Goal: Information Seeking & Learning: Learn about a topic

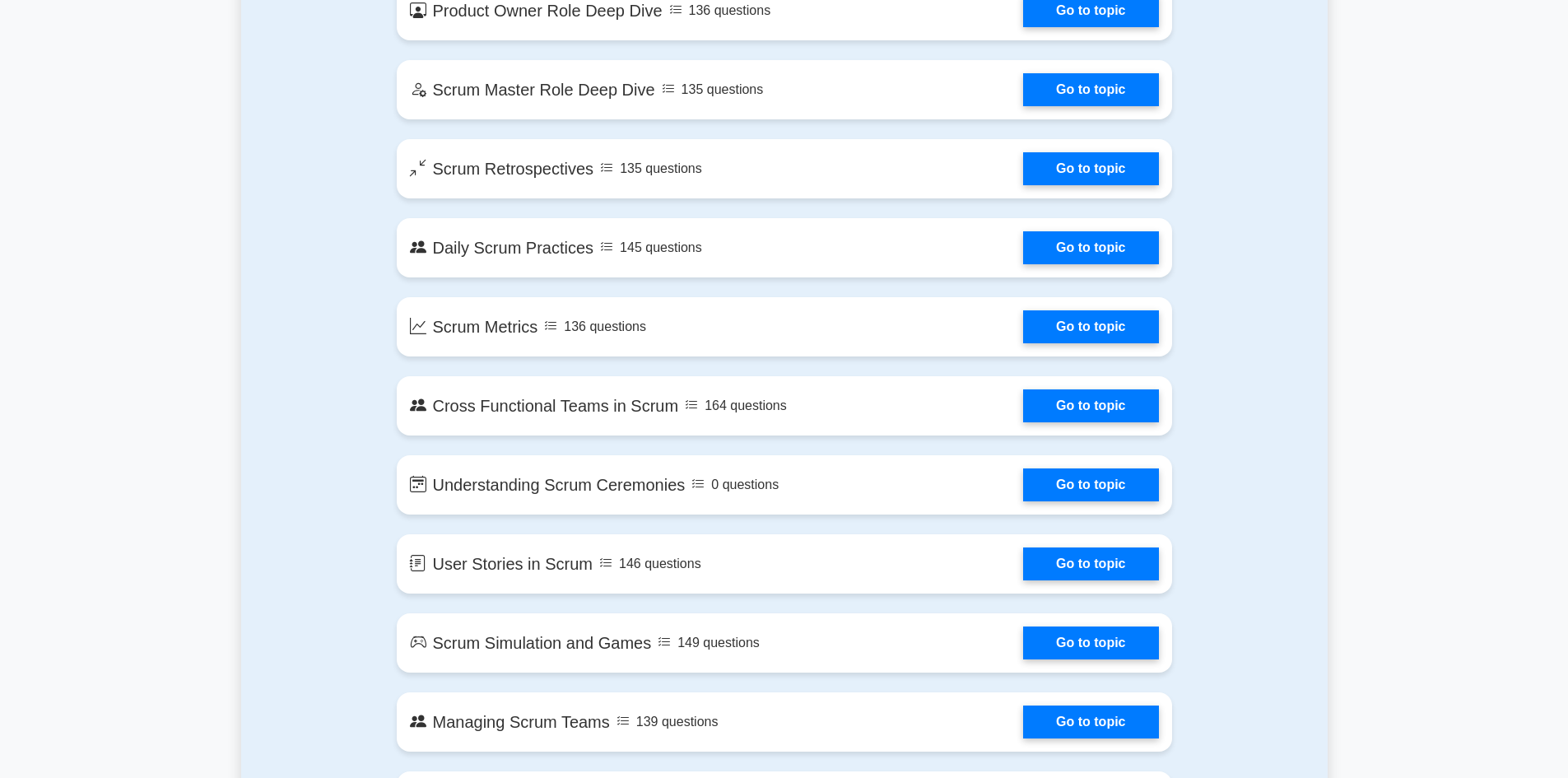
scroll to position [1883, 0]
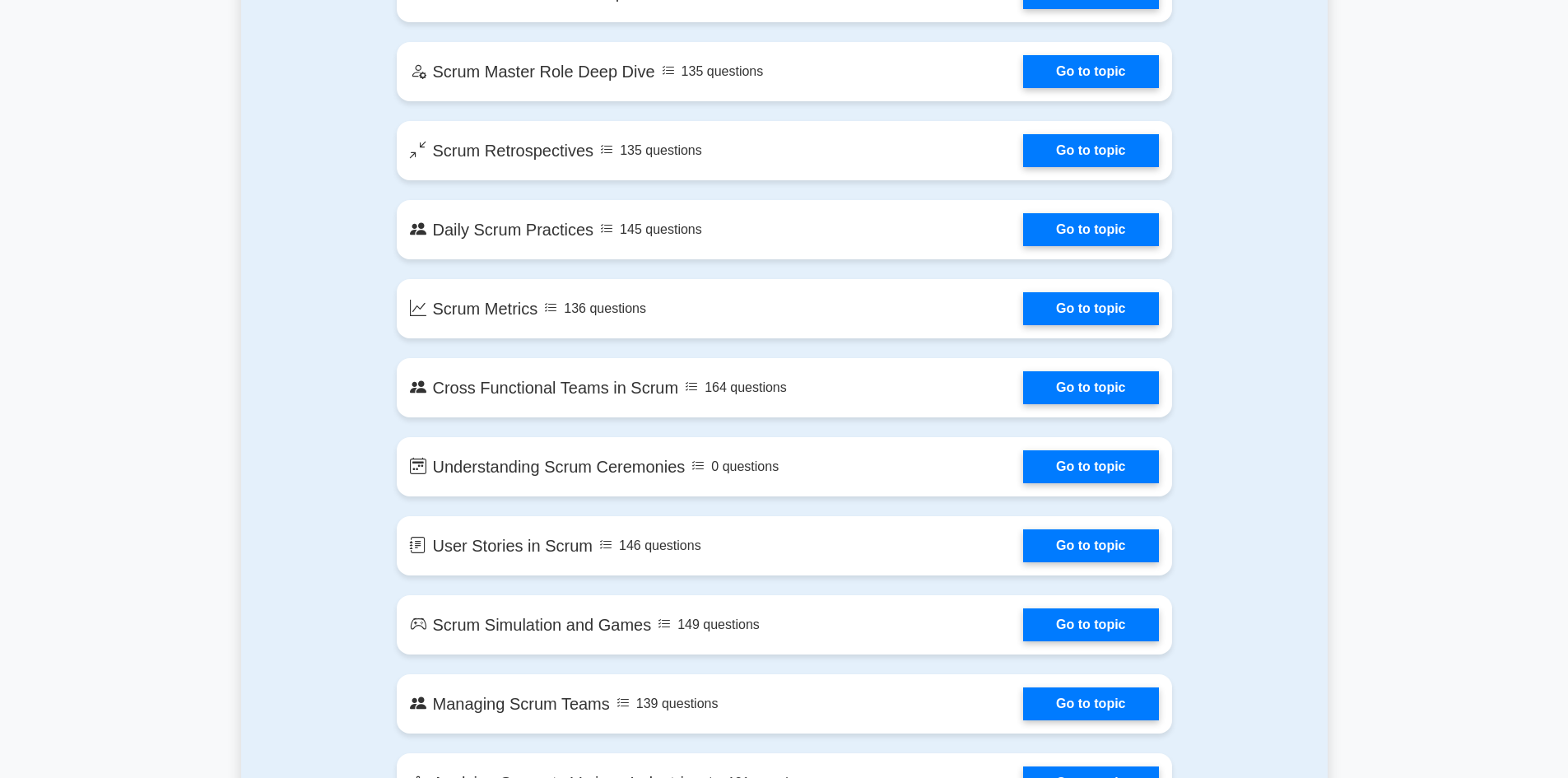
click at [1551, 303] on main "Ace Your PSM I Exam with Confidence Join 10,000+ successful Professional Scrum …" at bounding box center [784, 789] width 1568 height 5238
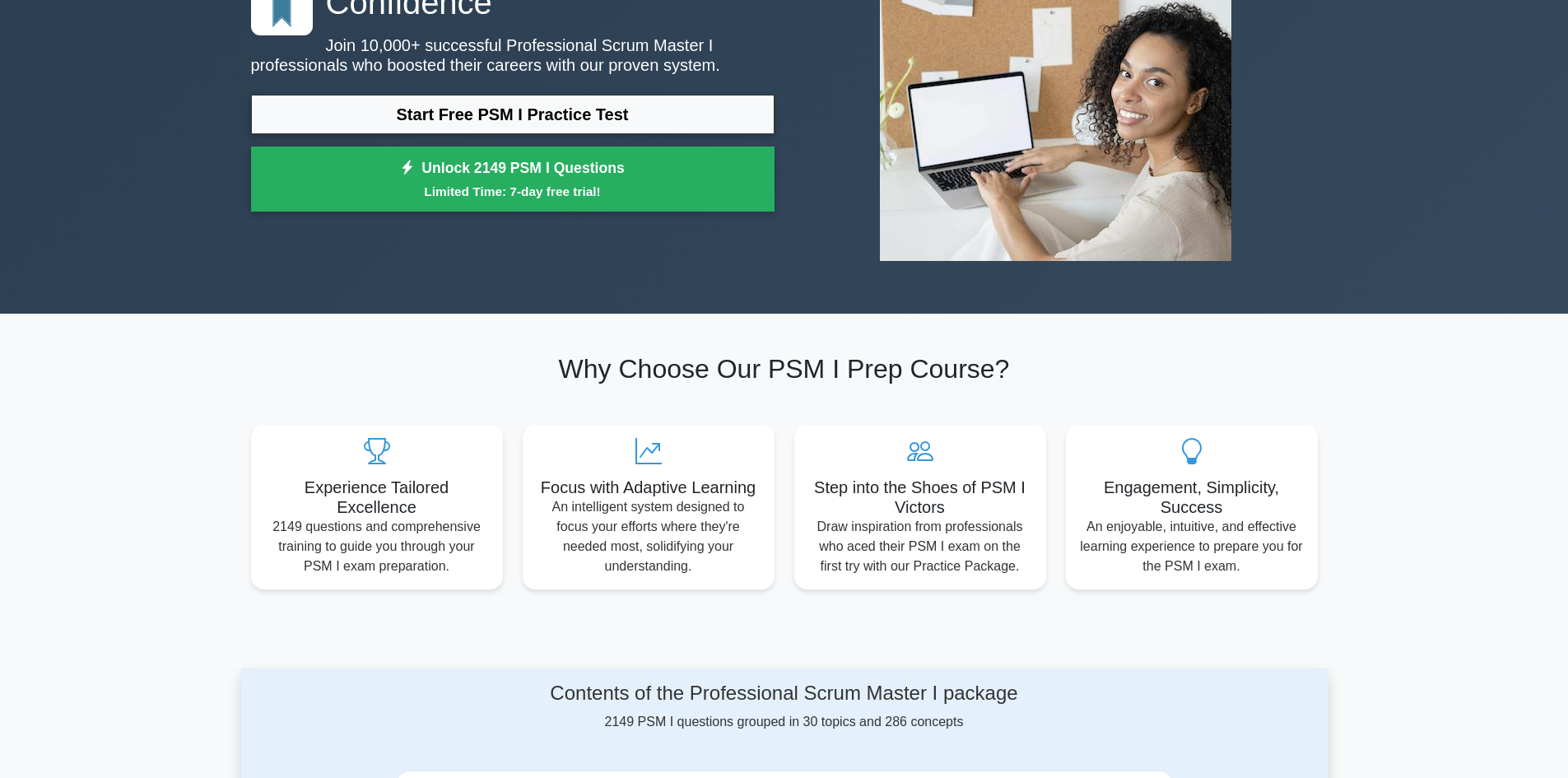
scroll to position [0, 0]
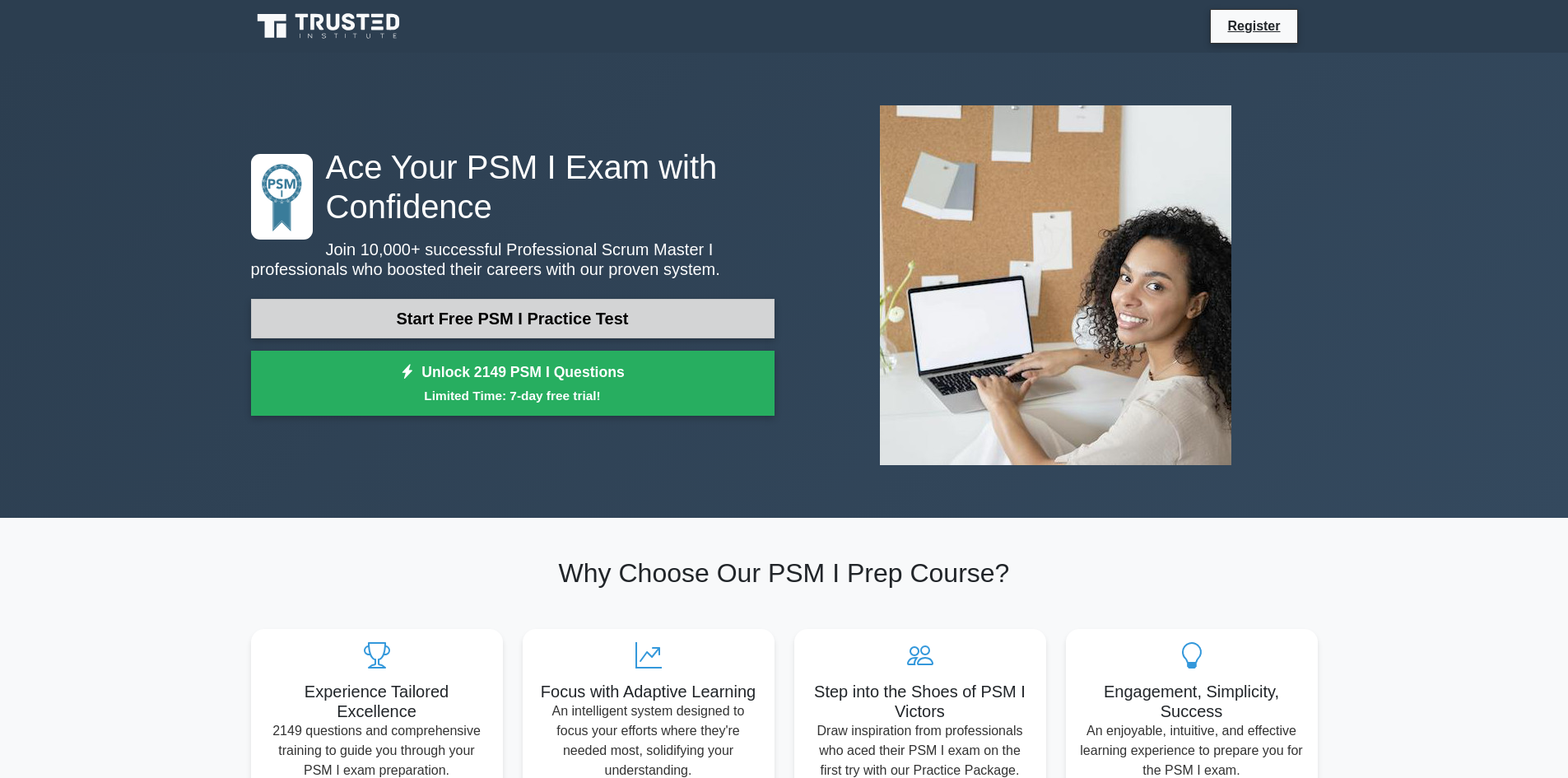
click at [603, 321] on link "Start Free PSM I Practice Test" at bounding box center [512, 318] width 523 height 40
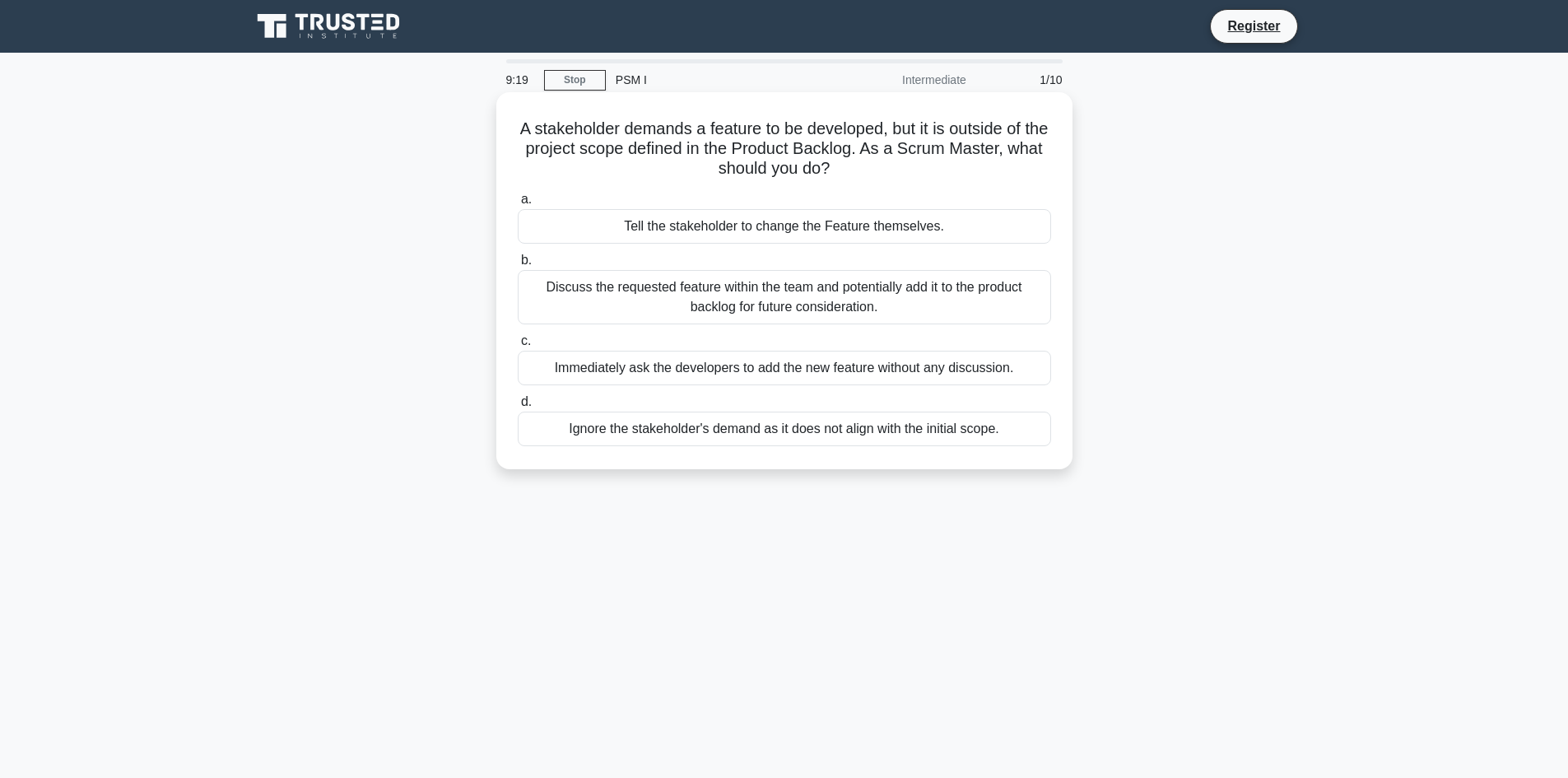
click at [839, 303] on div "Discuss the requested feature within the team and potentially add it to the pro…" at bounding box center [784, 297] width 533 height 54
click at [518, 266] on input "b. Discuss the requested feature within the team and potentially add it to the …" at bounding box center [518, 260] width 0 height 11
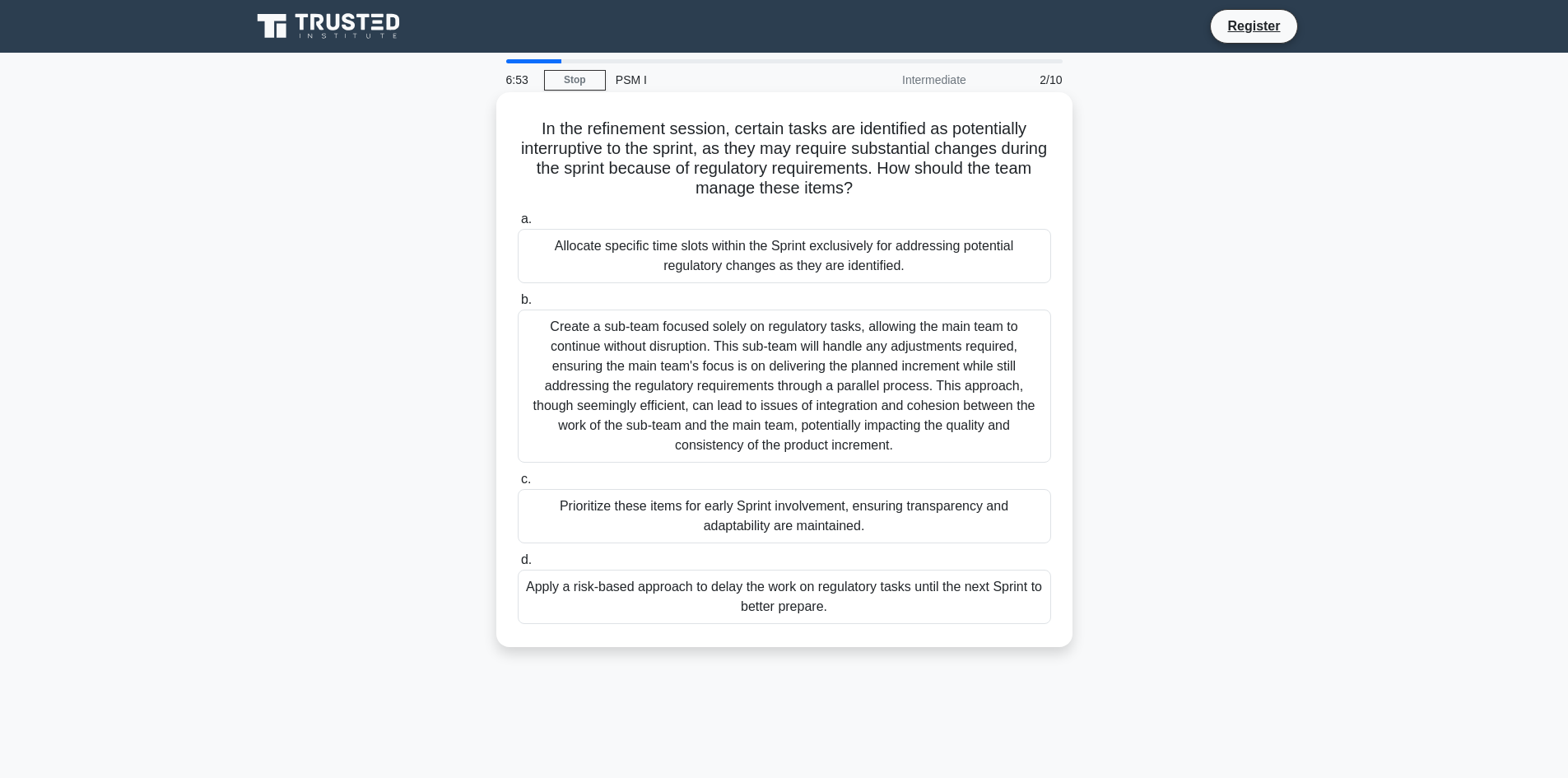
click at [853, 520] on div "Prioritize these items for early Sprint involvement, ensuring transparency and …" at bounding box center [784, 517] width 533 height 54
click at [518, 485] on input "c. Prioritize these items for early Sprint involvement, ensuring transparency a…" at bounding box center [518, 479] width 0 height 11
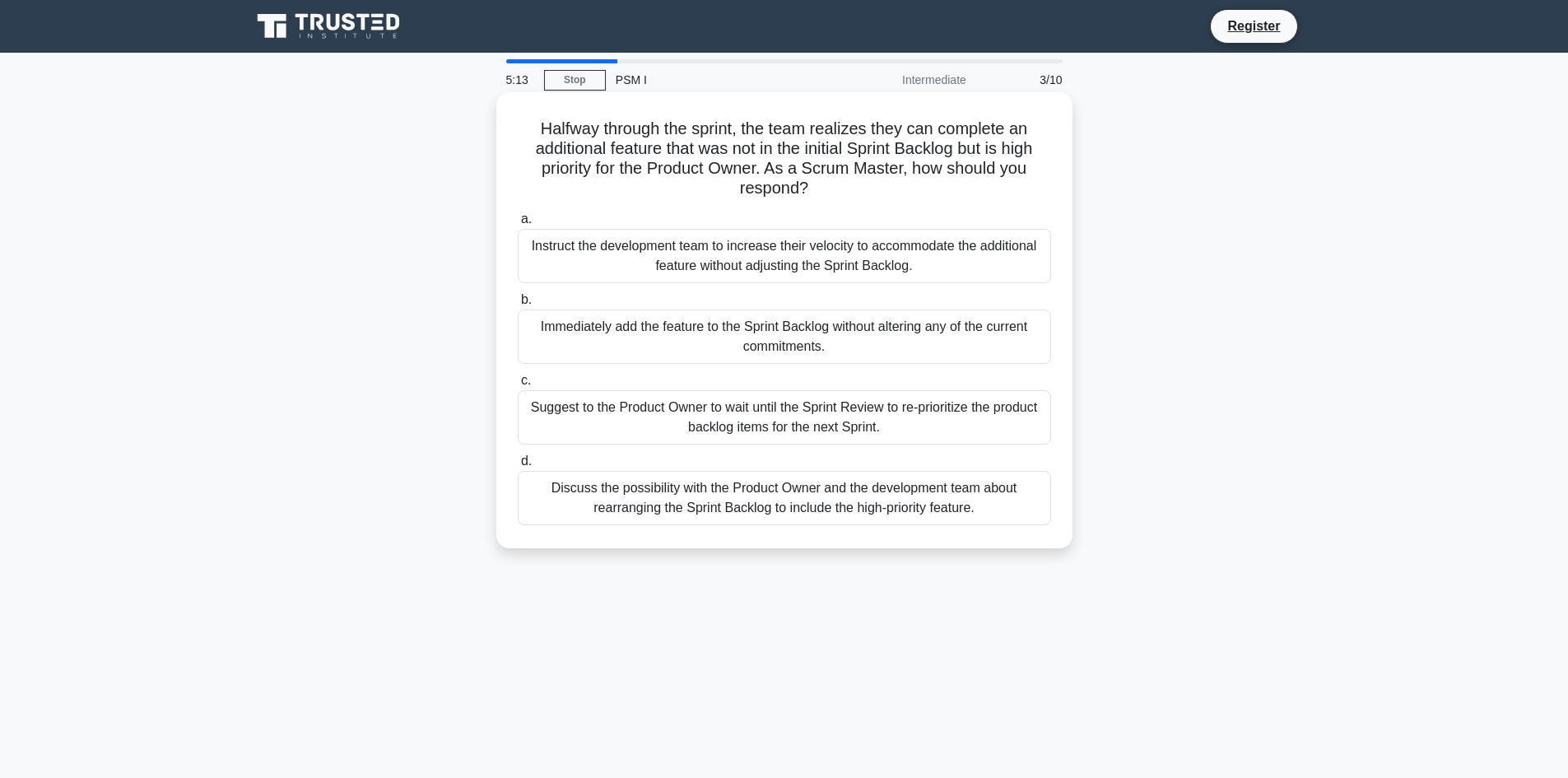
click at [847, 423] on div "Suggest to the Product Owner to wait until the Sprint Review to re-prioritize t…" at bounding box center [784, 417] width 533 height 54
click at [518, 386] on input "c. Suggest to the Product Owner to wait until the Sprint Review to re-prioritiz…" at bounding box center [518, 381] width 0 height 11
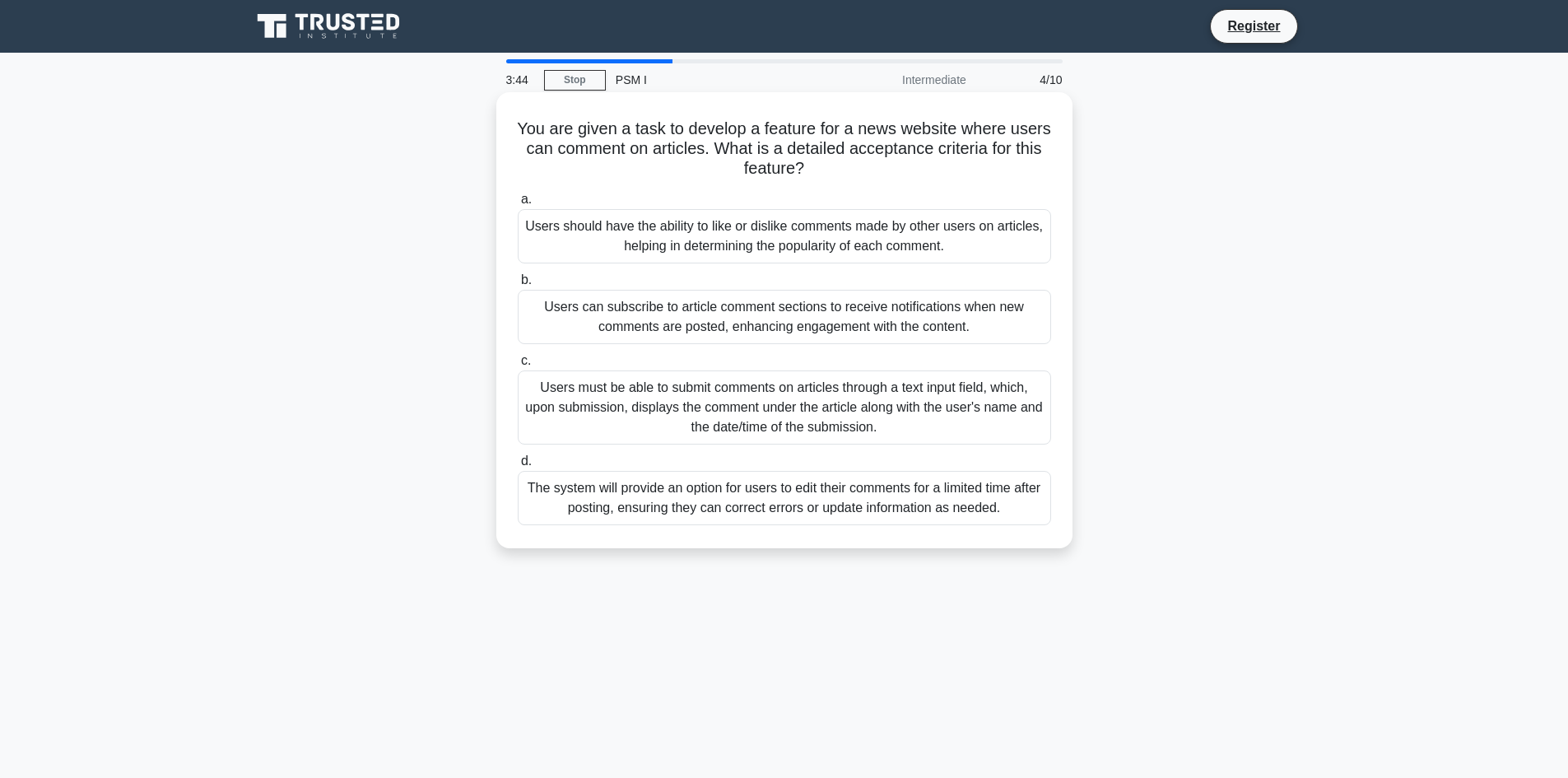
click at [839, 225] on div "Users should have the ability to like or dislike comments made by other users o…" at bounding box center [784, 237] width 533 height 54
click at [518, 205] on input "a. Users should have the ability to like or dislike comments made by other user…" at bounding box center [518, 199] width 0 height 11
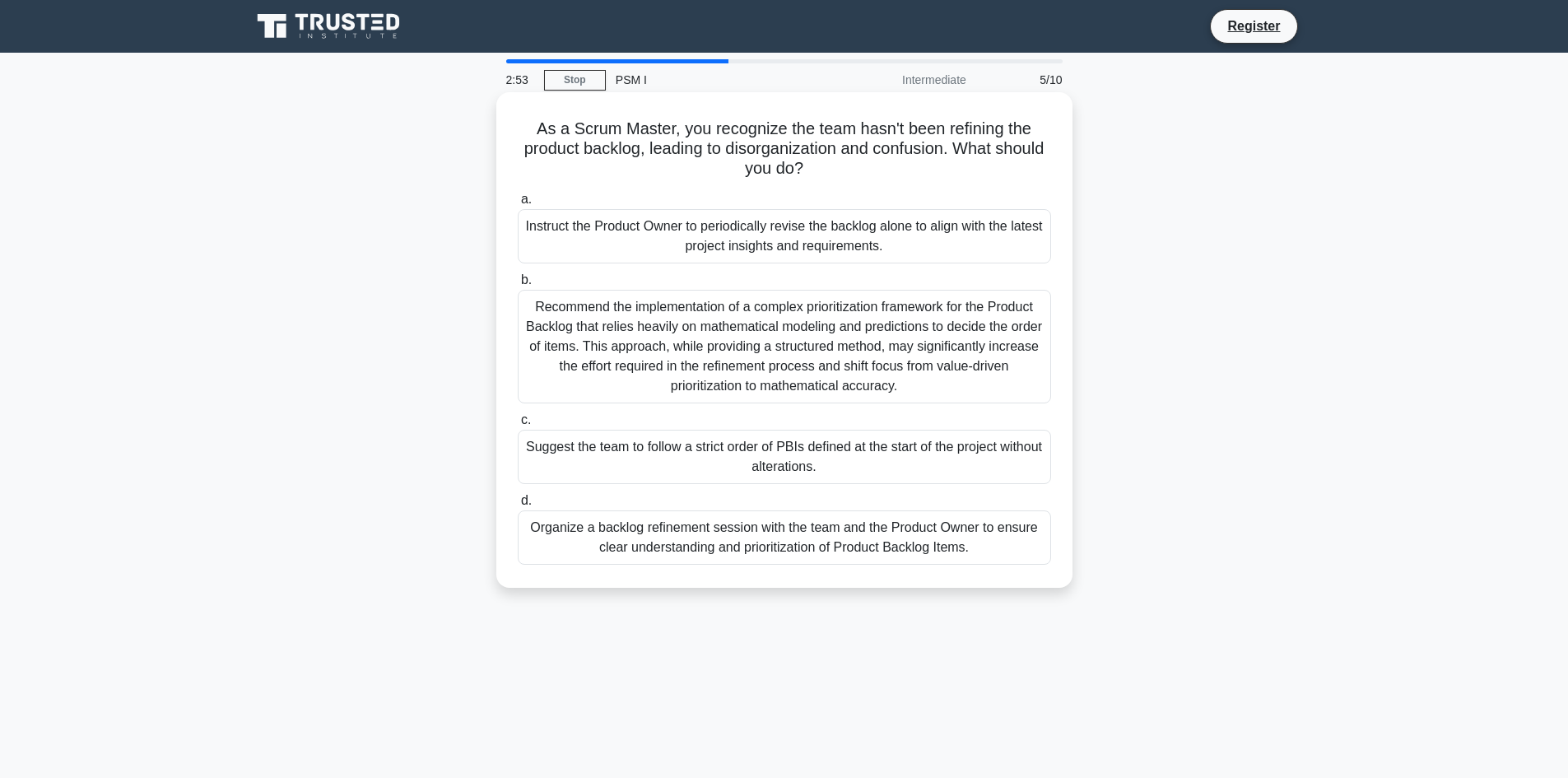
click at [791, 551] on div "Organize a backlog refinement session with the team and the Product Owner to en…" at bounding box center [784, 538] width 533 height 54
click at [518, 507] on input "d. Organize a backlog refinement session with the team and the Product Owner to…" at bounding box center [518, 501] width 0 height 11
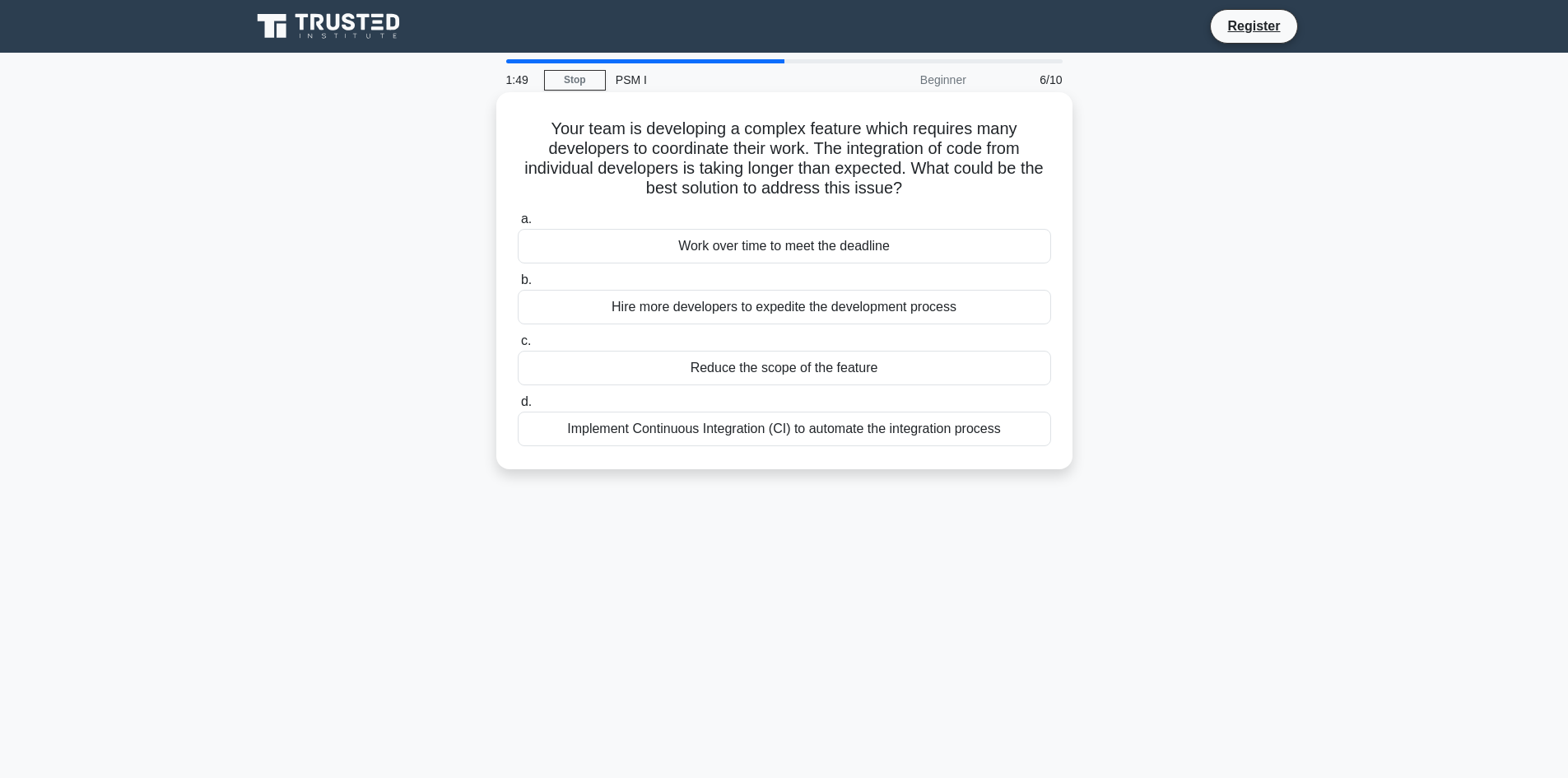
click at [840, 372] on div "Reduce the scope of the feature" at bounding box center [784, 368] width 533 height 35
click at [518, 347] on input "c. Reduce the scope of the feature" at bounding box center [518, 341] width 0 height 11
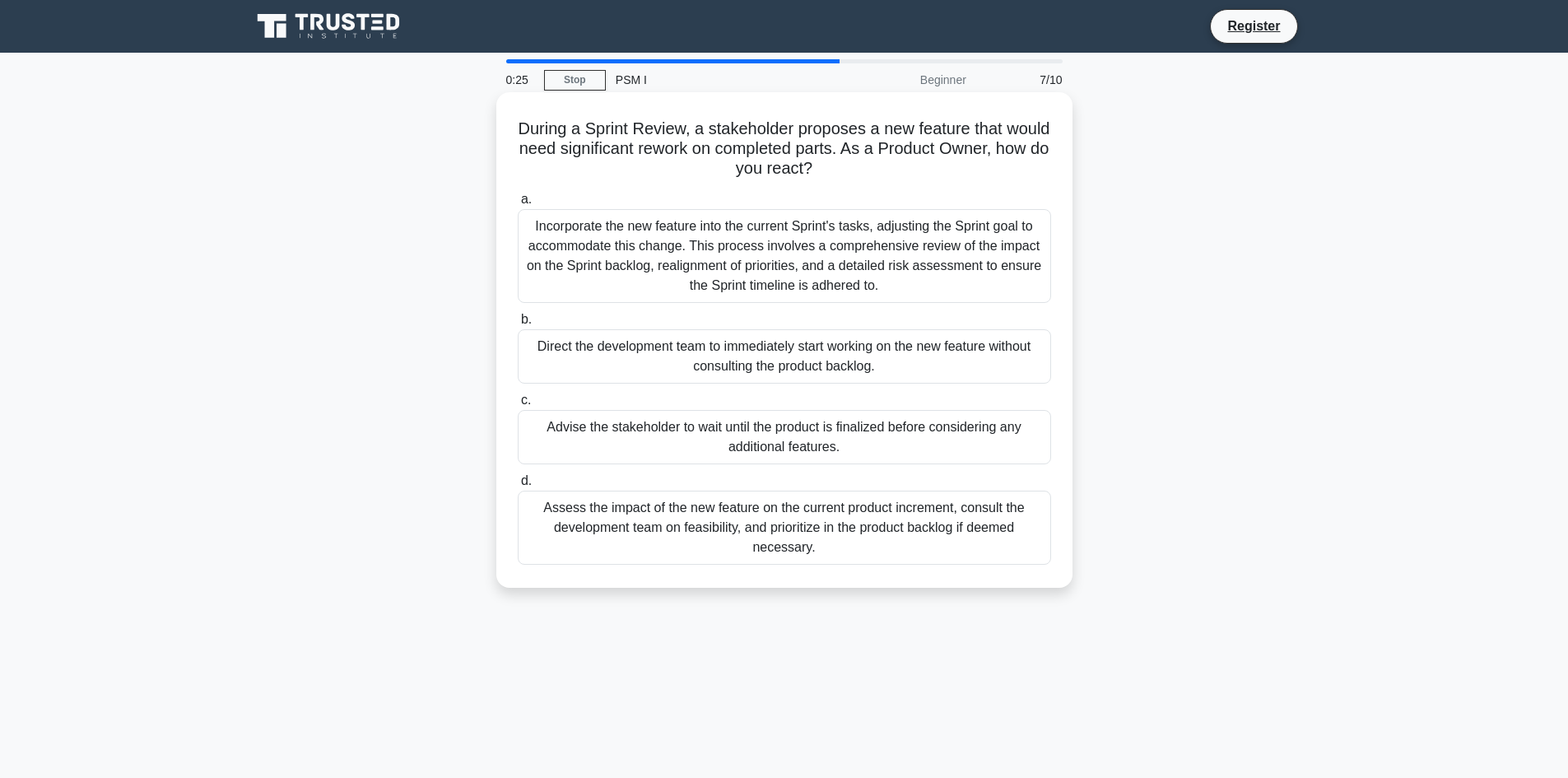
click at [836, 540] on div "Assess the impact of the new feature on the current product increment, consult …" at bounding box center [784, 528] width 533 height 74
click at [518, 487] on input "d. Assess the impact of the new feature on the current product increment, consu…" at bounding box center [518, 481] width 0 height 11
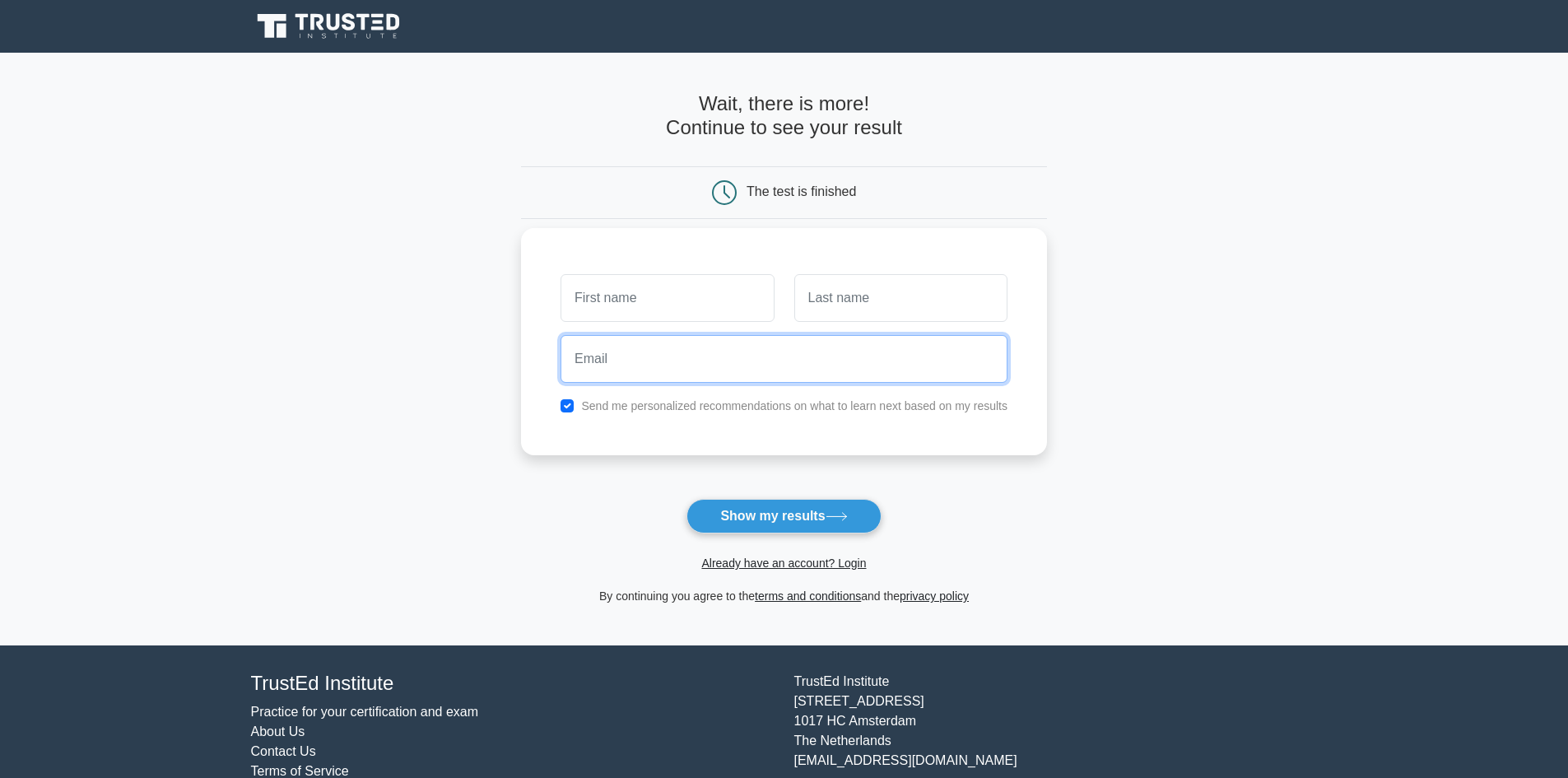
click at [687, 363] on input "email" at bounding box center [784, 359] width 447 height 48
type input "jonesy331122@gmail.com"
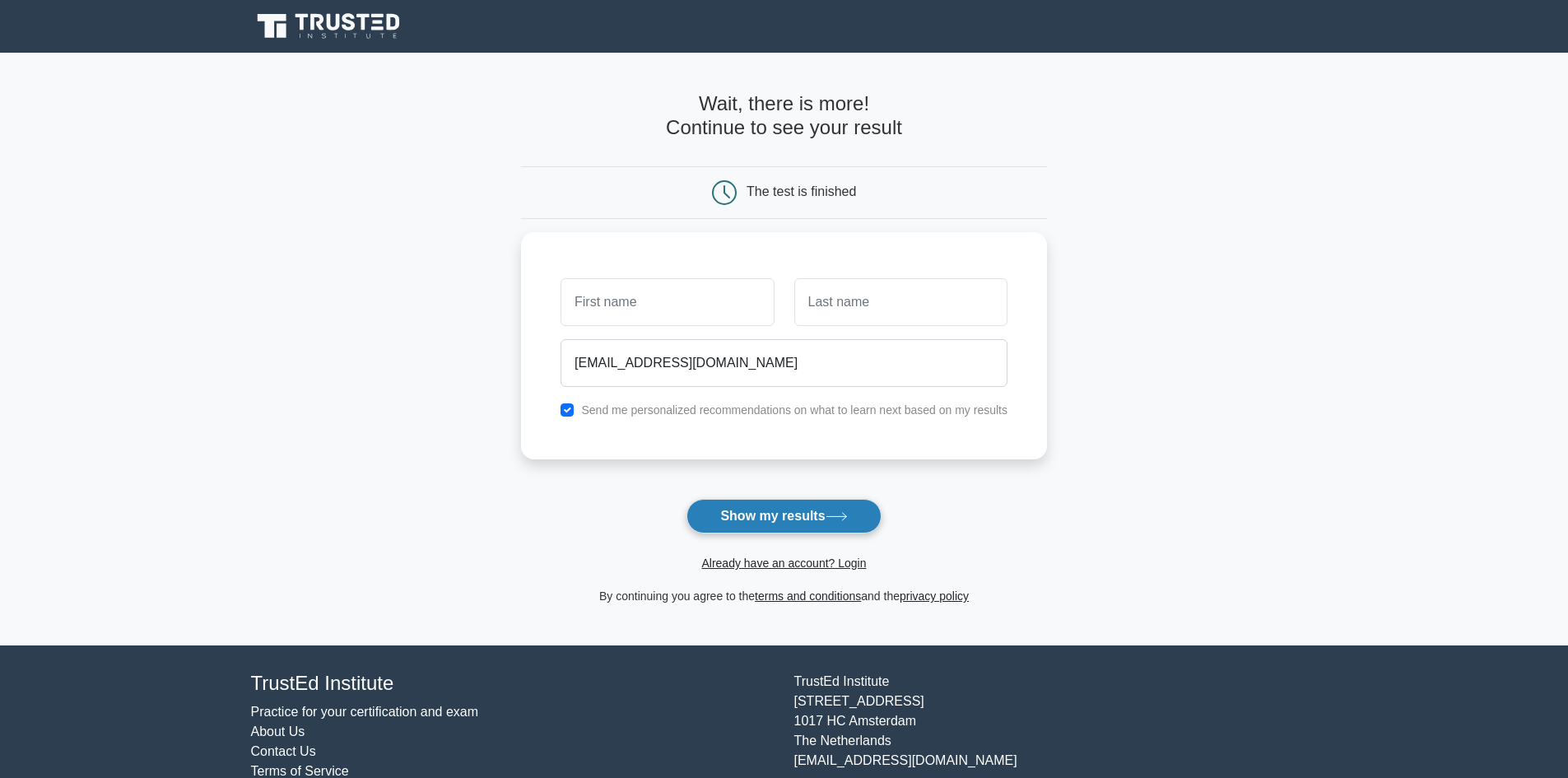
click at [786, 521] on button "Show my results" at bounding box center [784, 516] width 194 height 35
click at [639, 294] on input "text" at bounding box center [667, 298] width 213 height 48
type input "Jonesy"
click at [826, 305] on input "text" at bounding box center [901, 298] width 213 height 48
click at [826, 305] on input "Jo" at bounding box center [901, 298] width 213 height 48
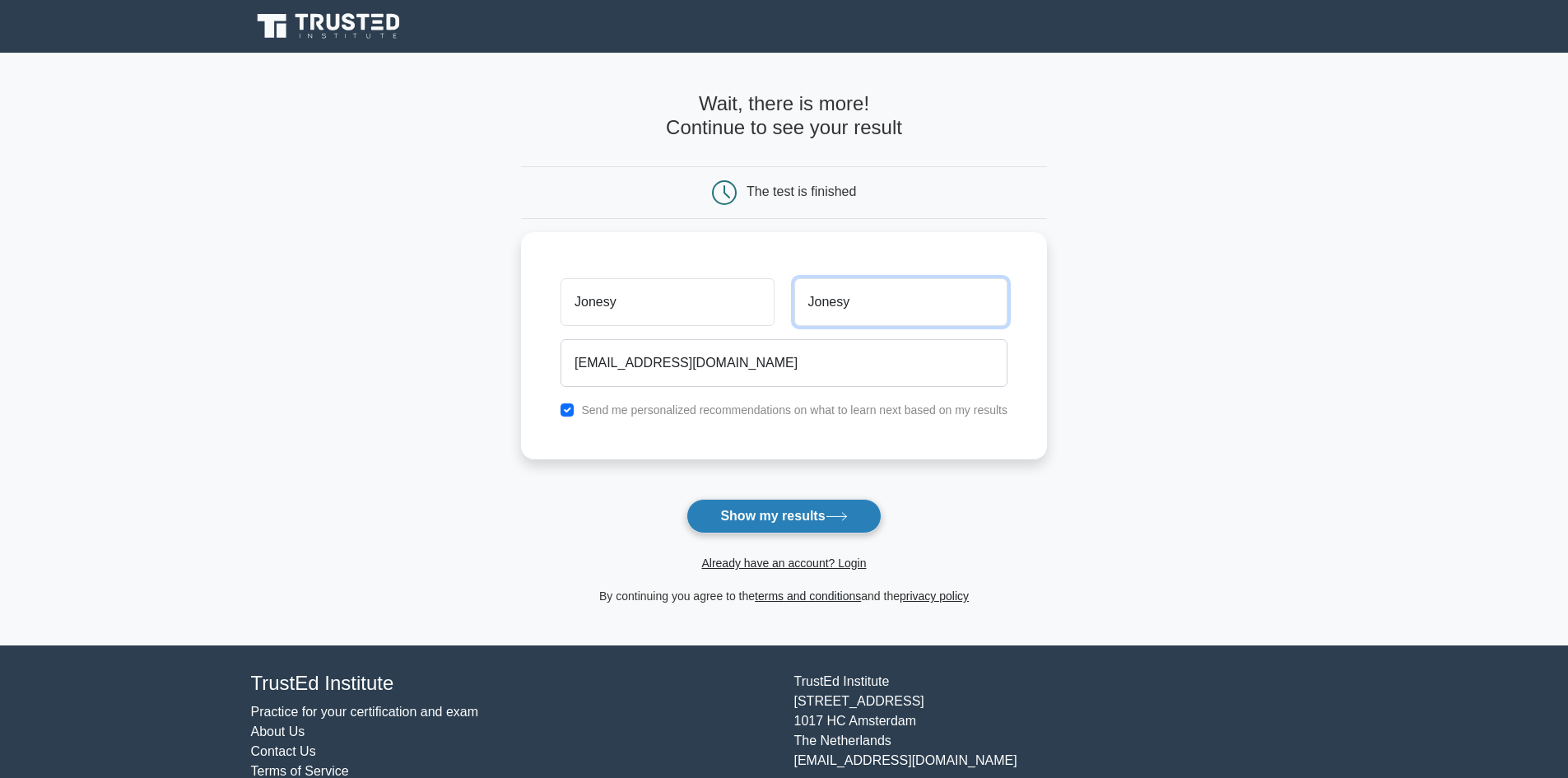
type input "Jonesy"
click at [769, 520] on button "Show my results" at bounding box center [784, 516] width 194 height 35
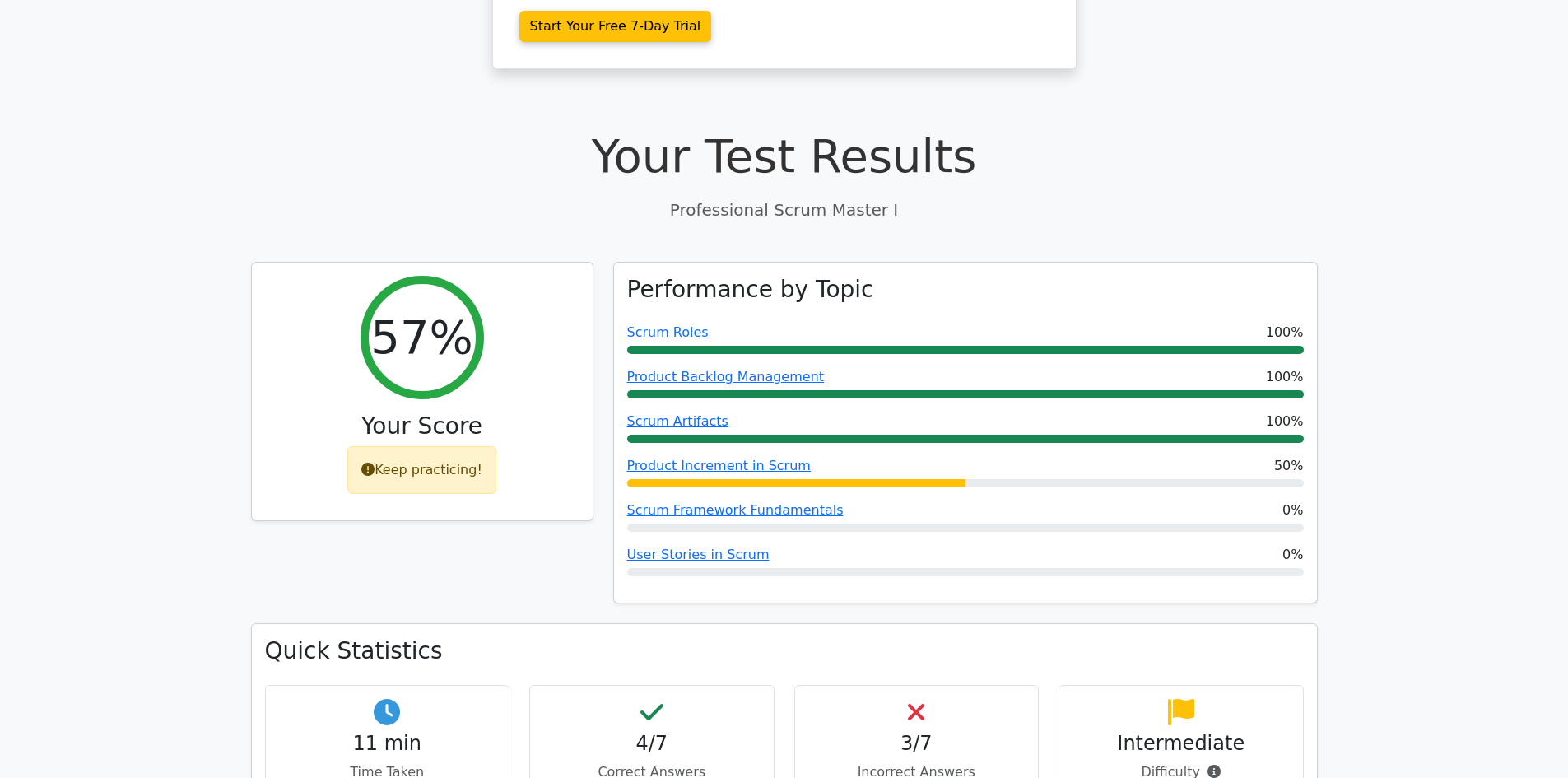
scroll to position [471, 0]
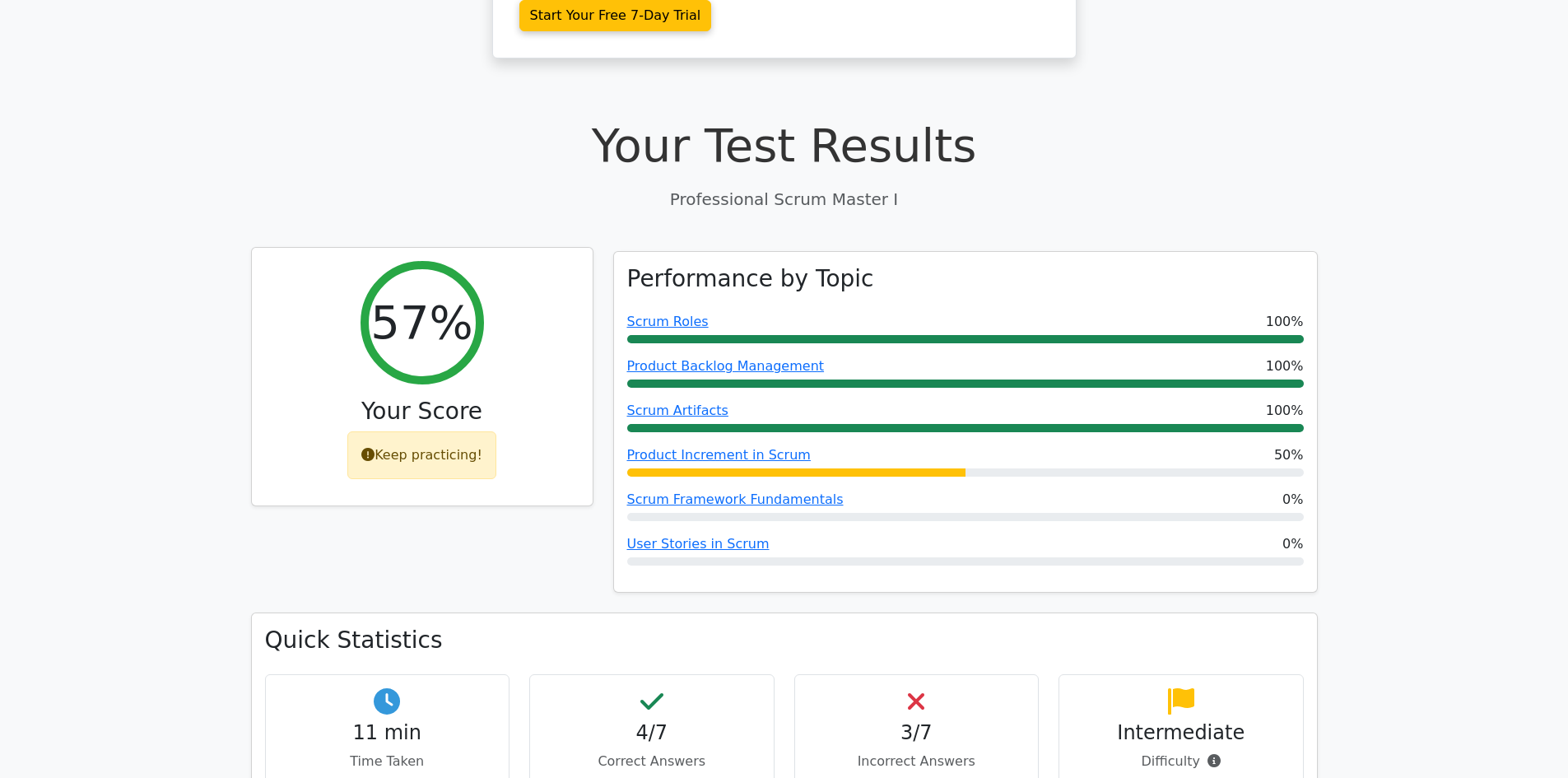
click at [426, 432] on div "Keep practicing!" at bounding box center [422, 456] width 149 height 48
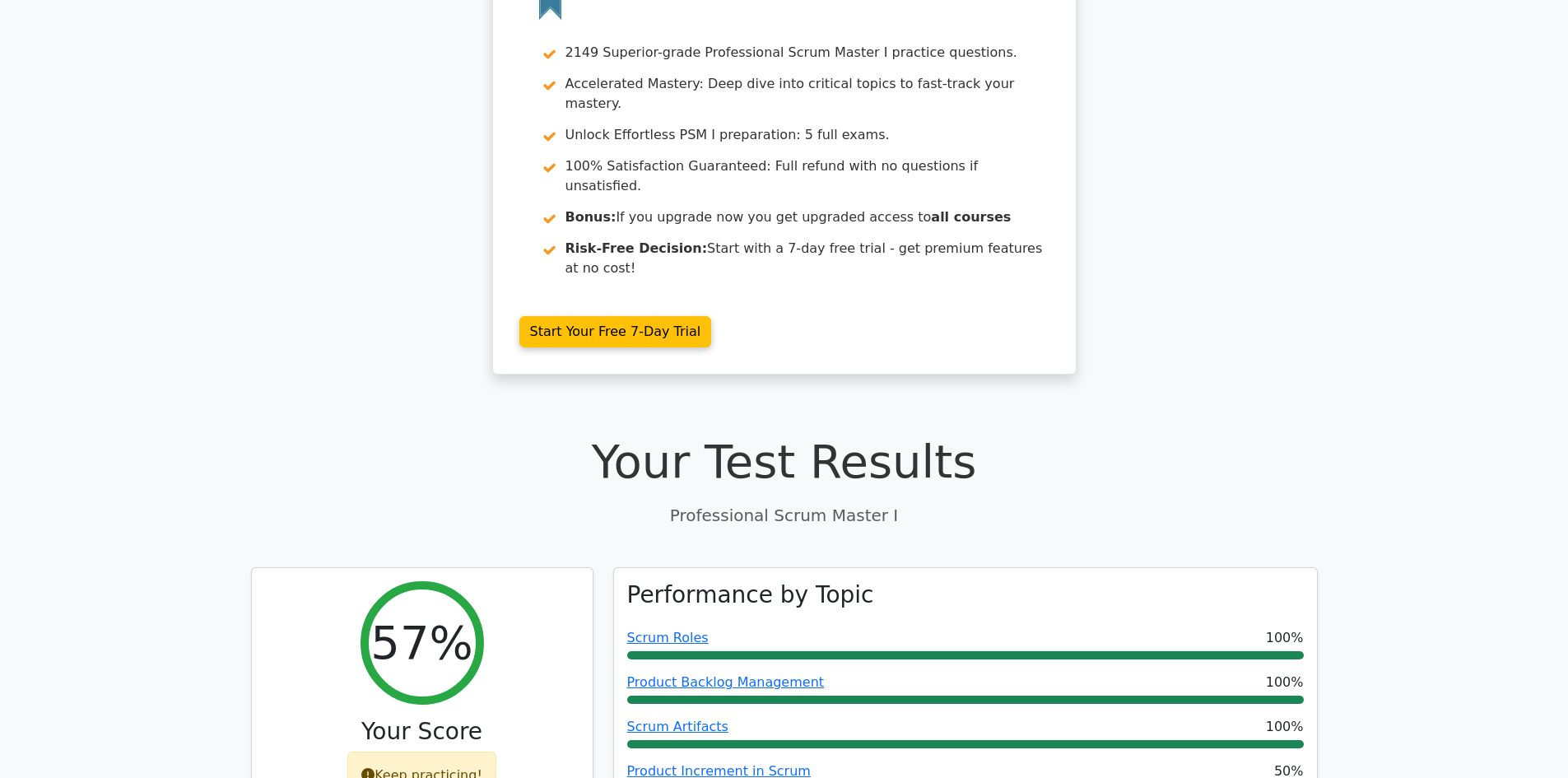
scroll to position [0, 0]
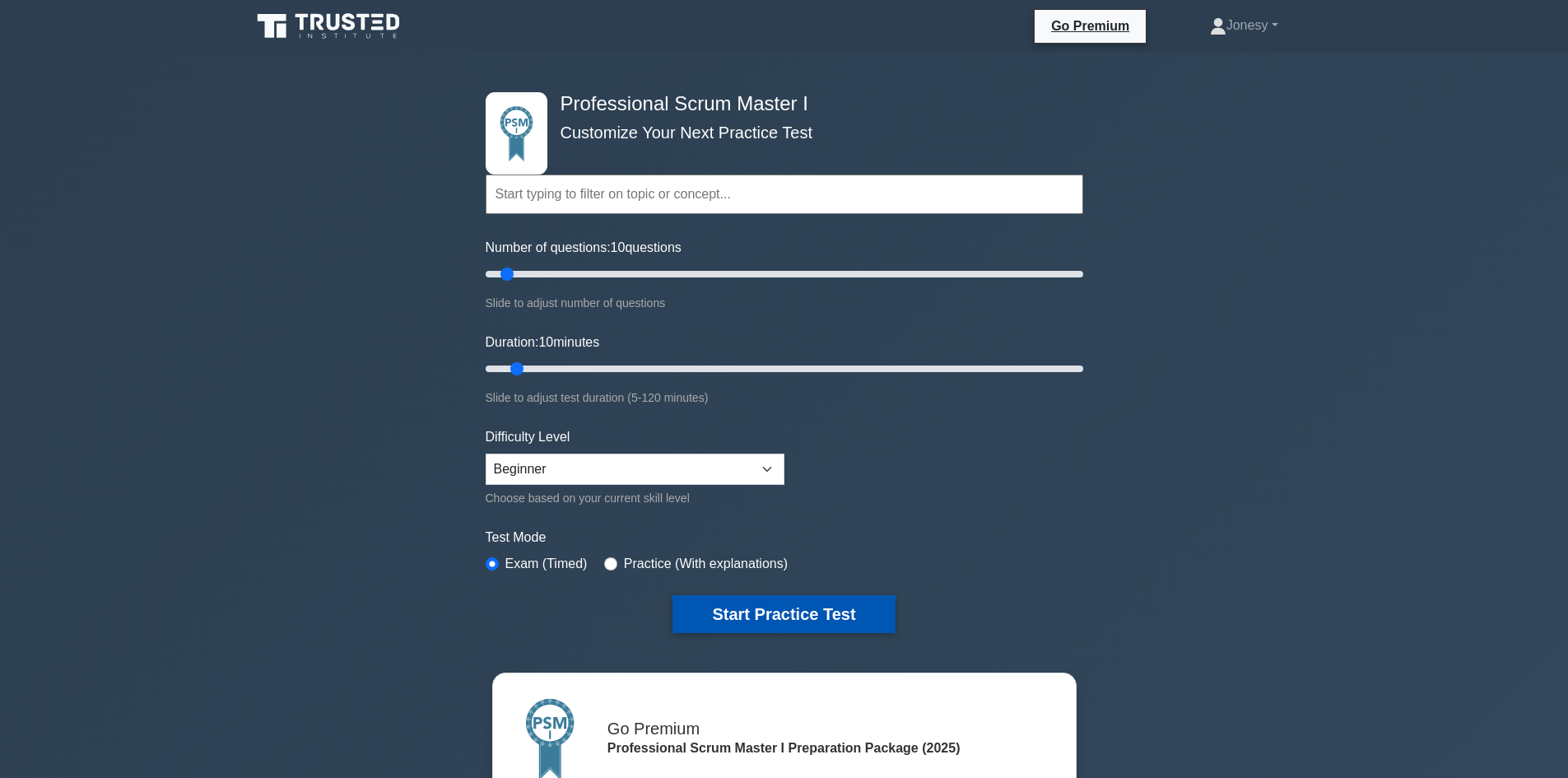
click at [820, 615] on button "Start Practice Test" at bounding box center [784, 614] width 222 height 38
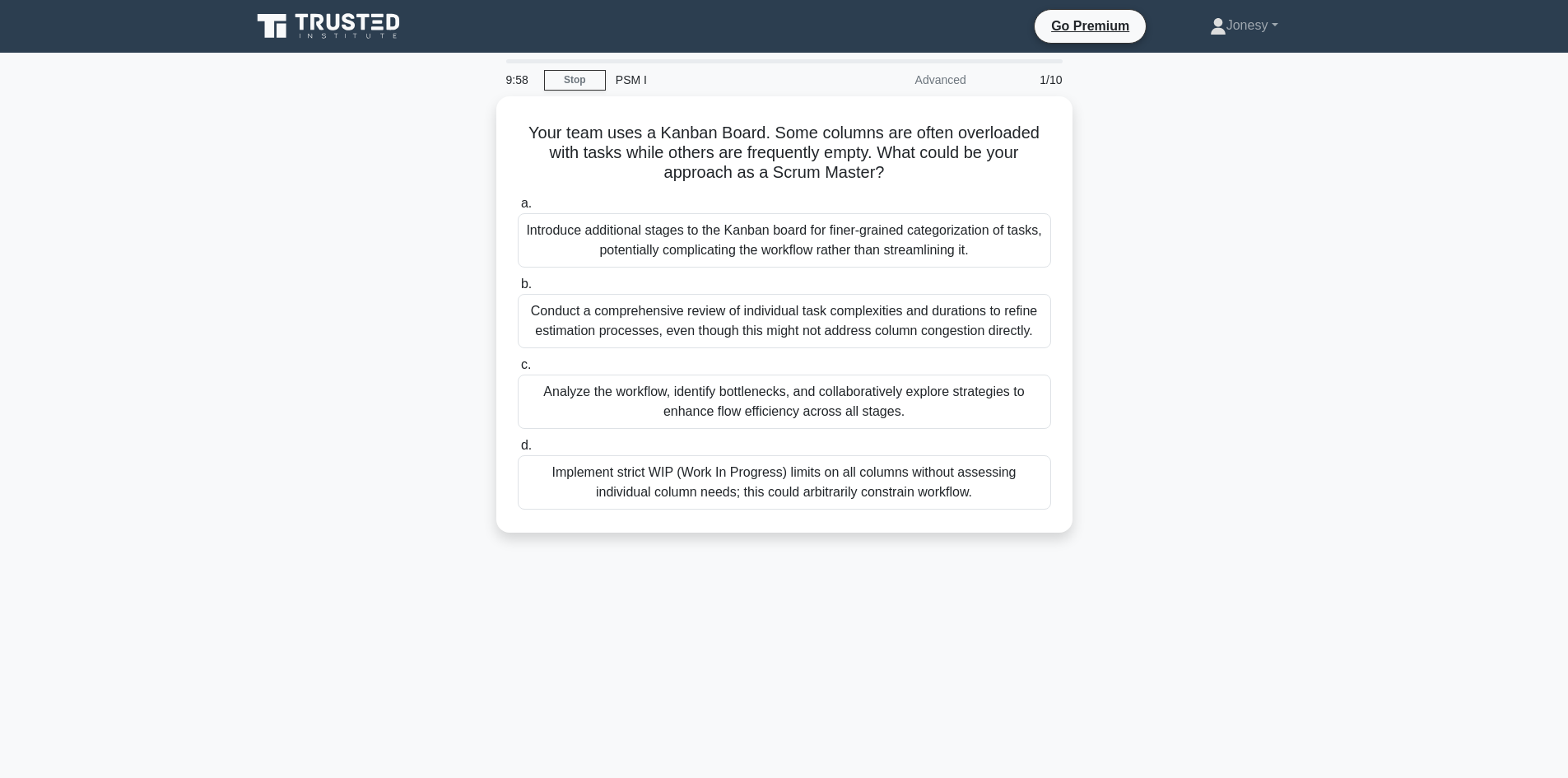
click at [823, 617] on div "9:58 Stop PSM I Advanced 1/10 Your team uses a Kanban Board. Some columns are o…" at bounding box center [784, 471] width 1087 height 824
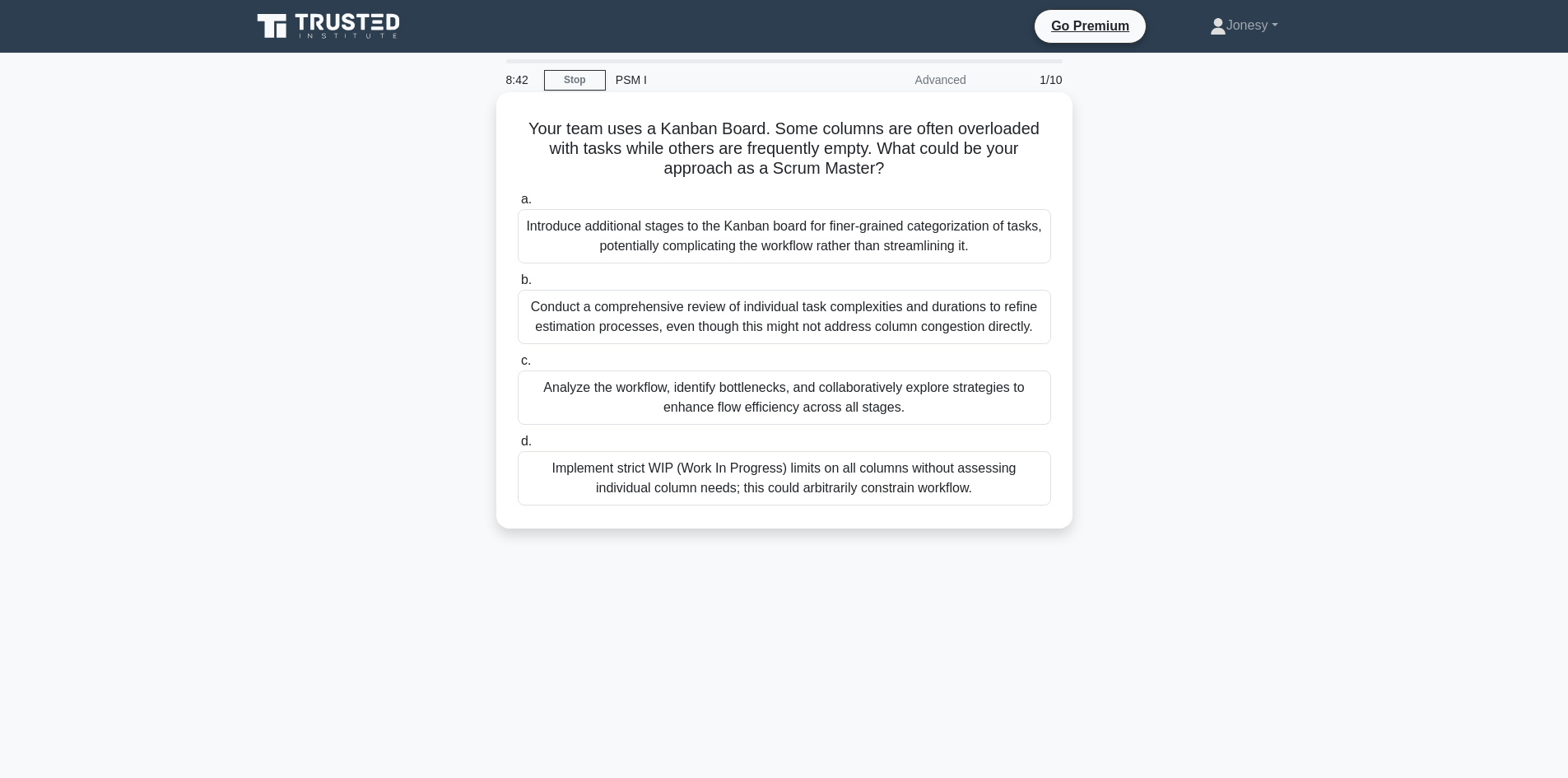
click at [797, 324] on div "Conduct a comprehensive review of individual task complexities and durations to…" at bounding box center [784, 317] width 533 height 54
click at [518, 286] on input "b. Conduct a comprehensive review of individual task complexities and durations…" at bounding box center [518, 280] width 0 height 11
